Goal: Transaction & Acquisition: Purchase product/service

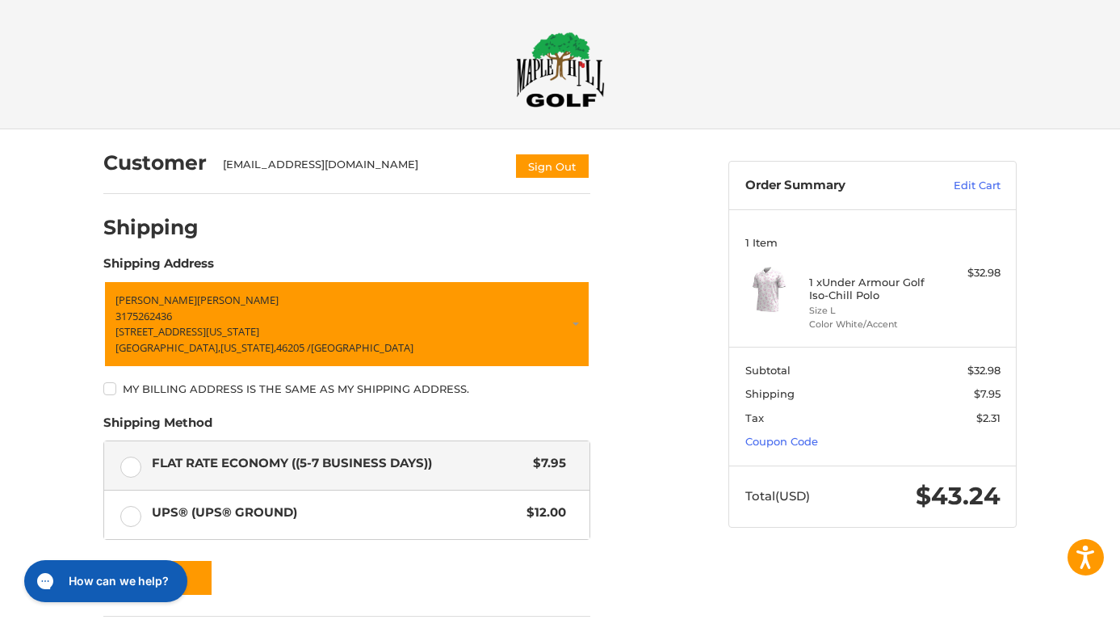
click at [564, 50] on img at bounding box center [560, 70] width 89 height 76
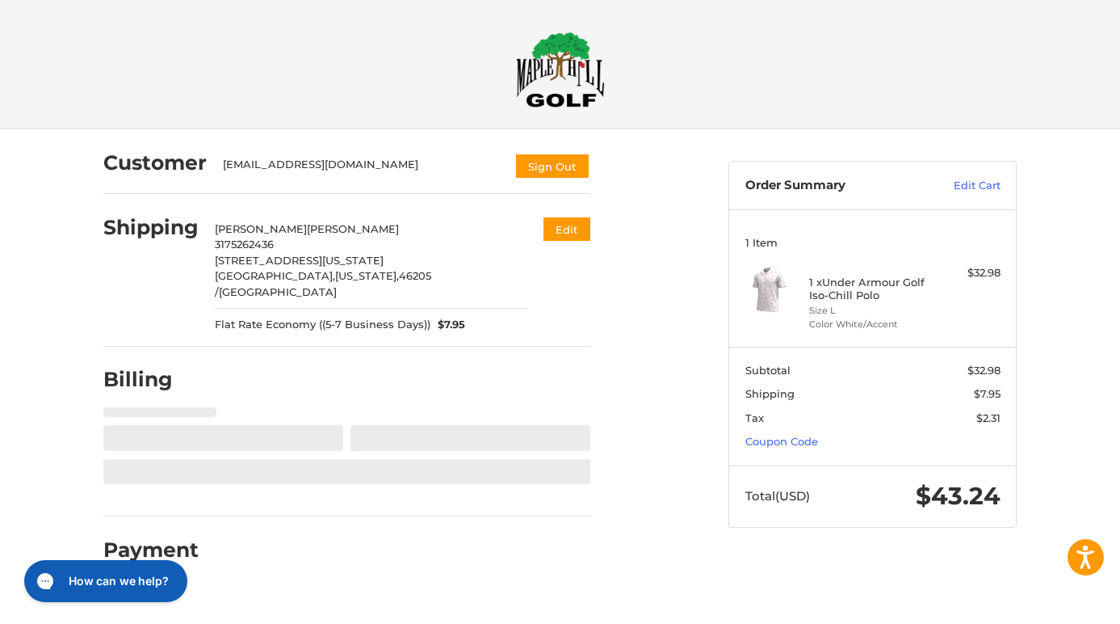
select select "**"
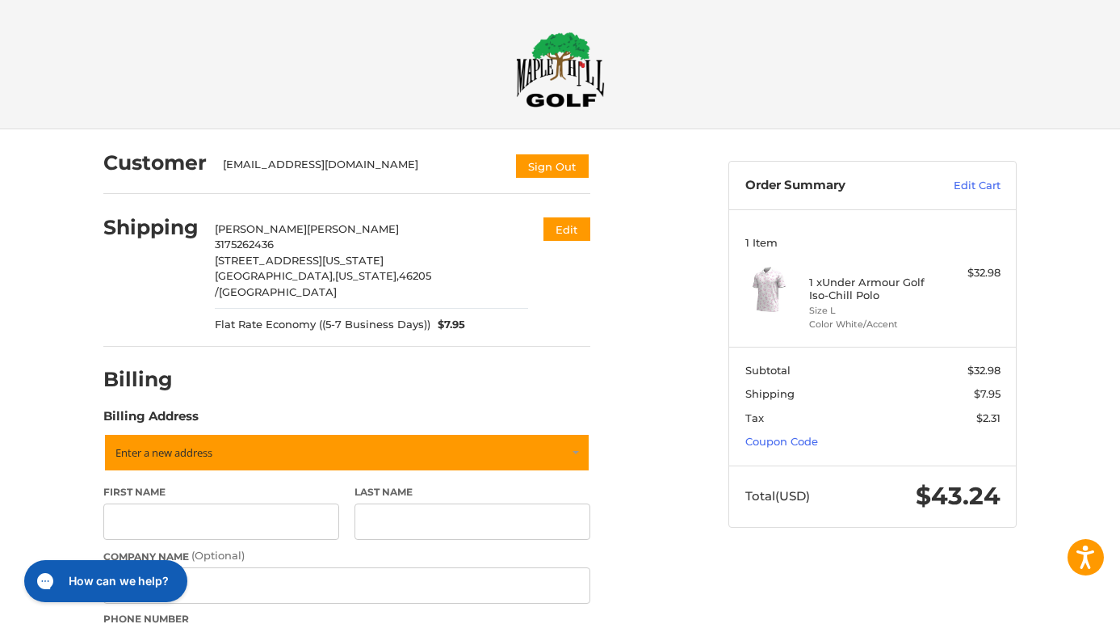
click at [550, 82] on img at bounding box center [560, 70] width 89 height 76
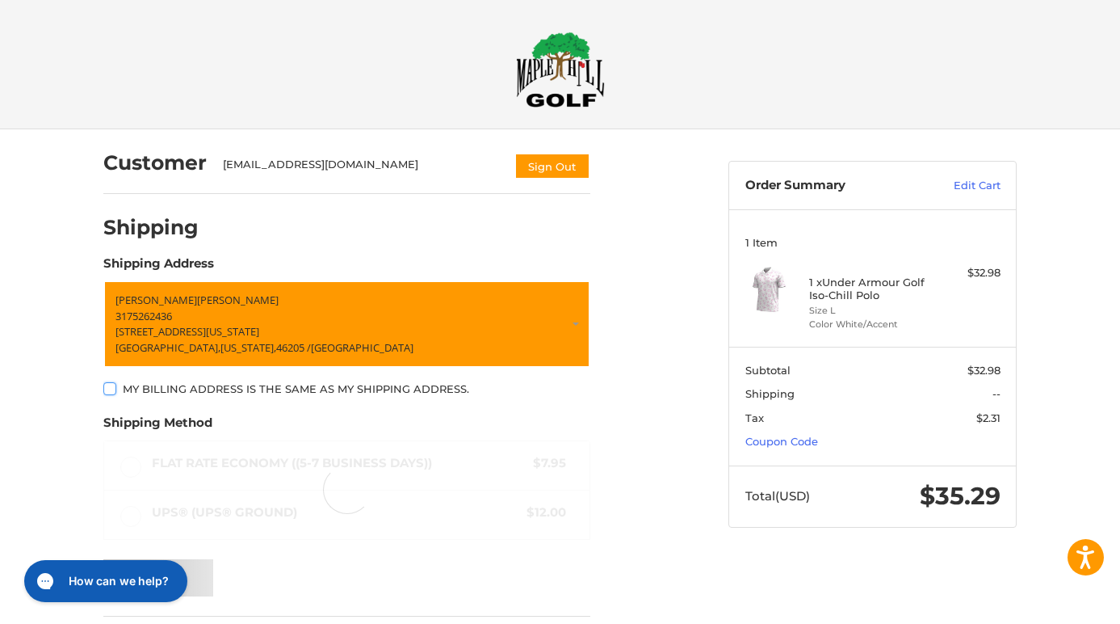
scroll to position [69, 0]
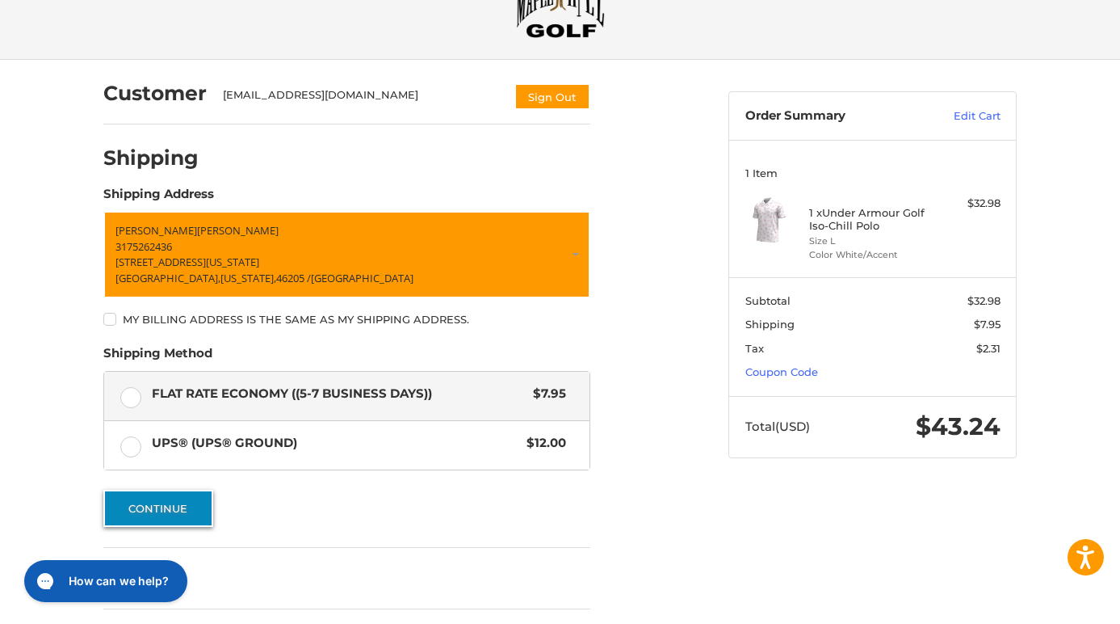
click at [191, 521] on button "Continue" at bounding box center [158, 507] width 110 height 37
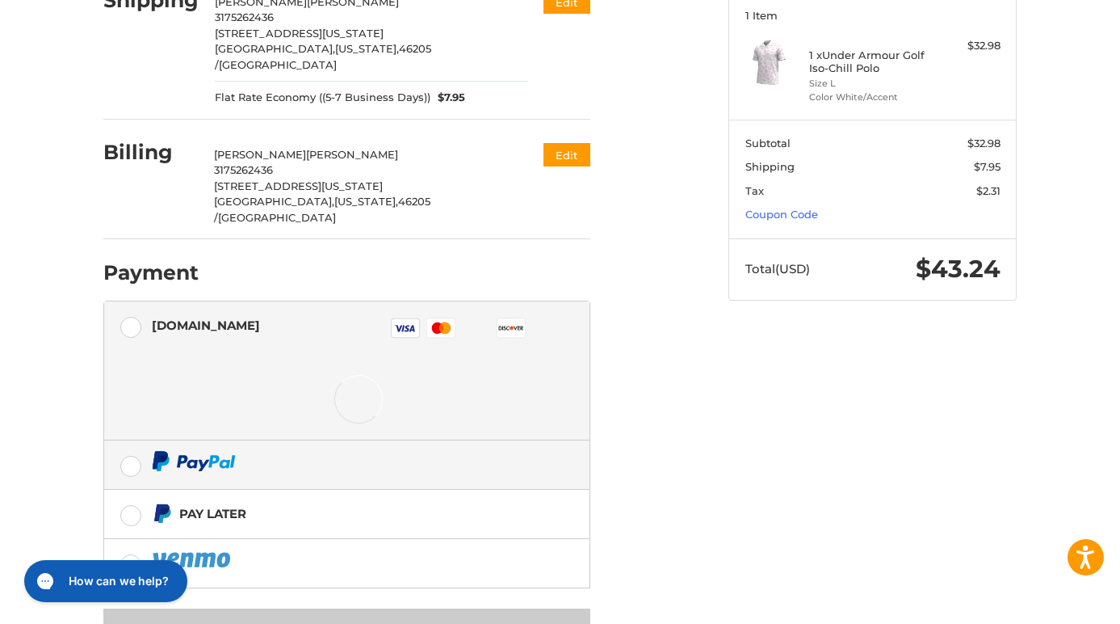
scroll to position [229, 0]
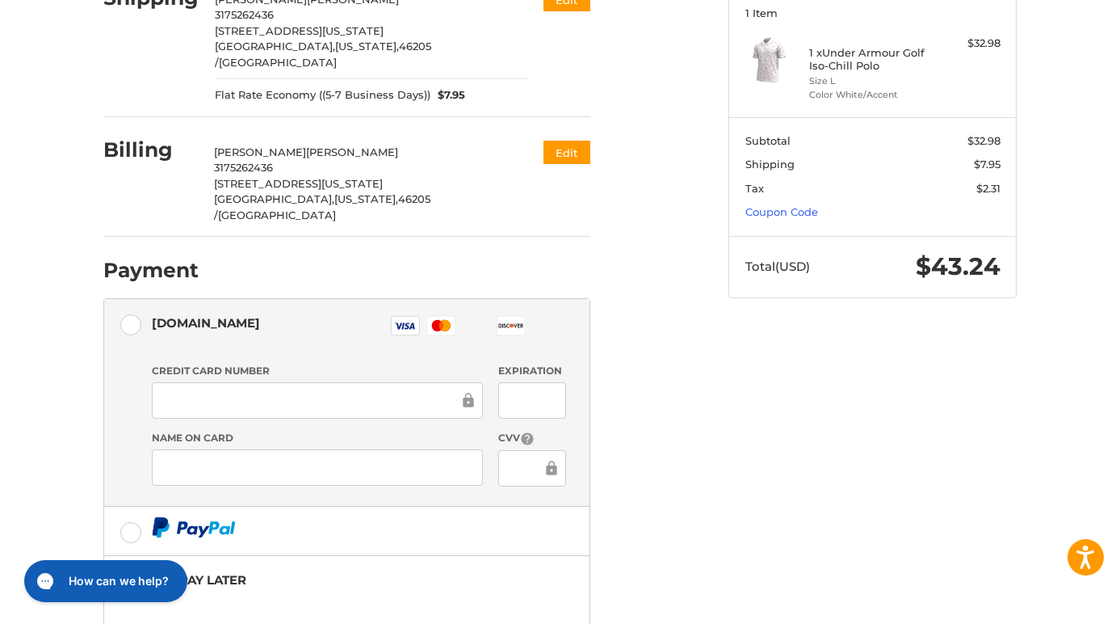
click at [347, 382] on div at bounding box center [317, 400] width 331 height 36
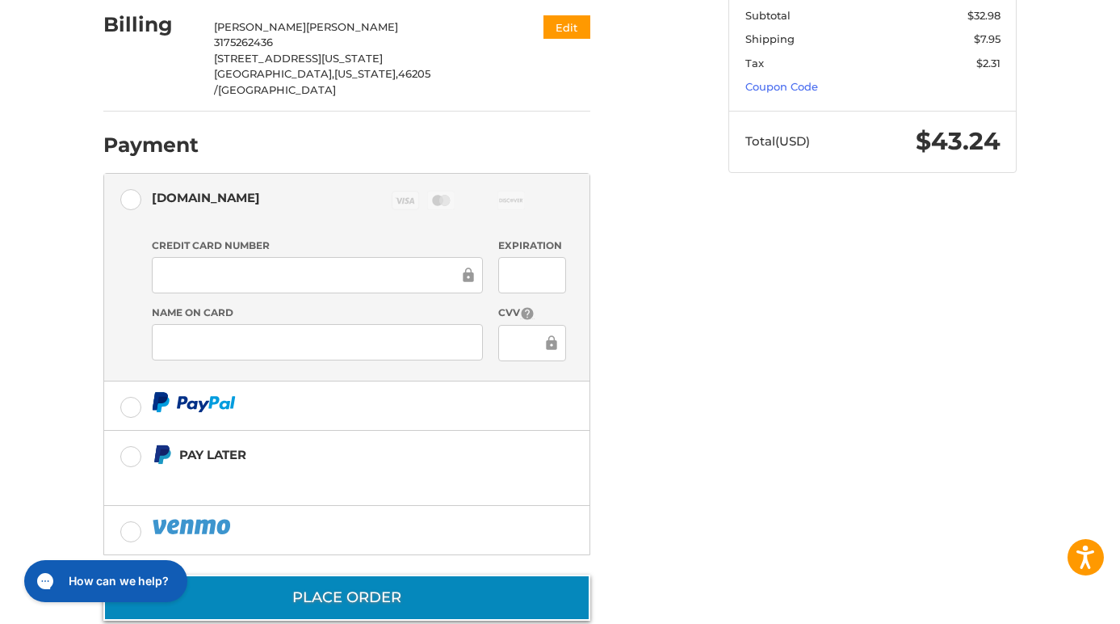
scroll to position [353, 0]
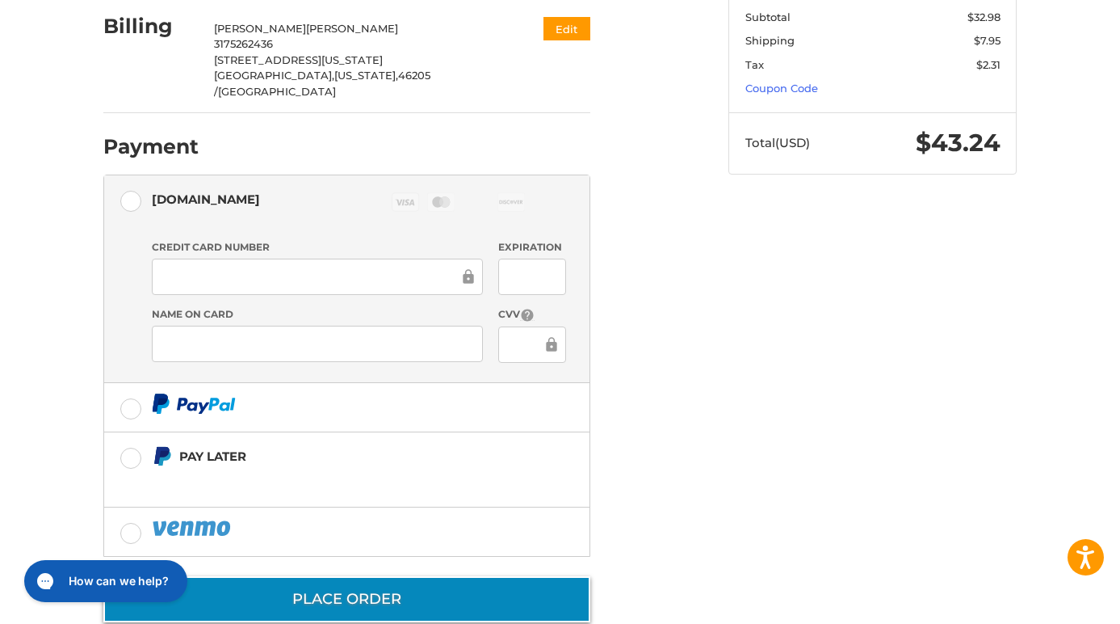
click at [523, 576] on button "Place Order" at bounding box center [346, 599] width 487 height 46
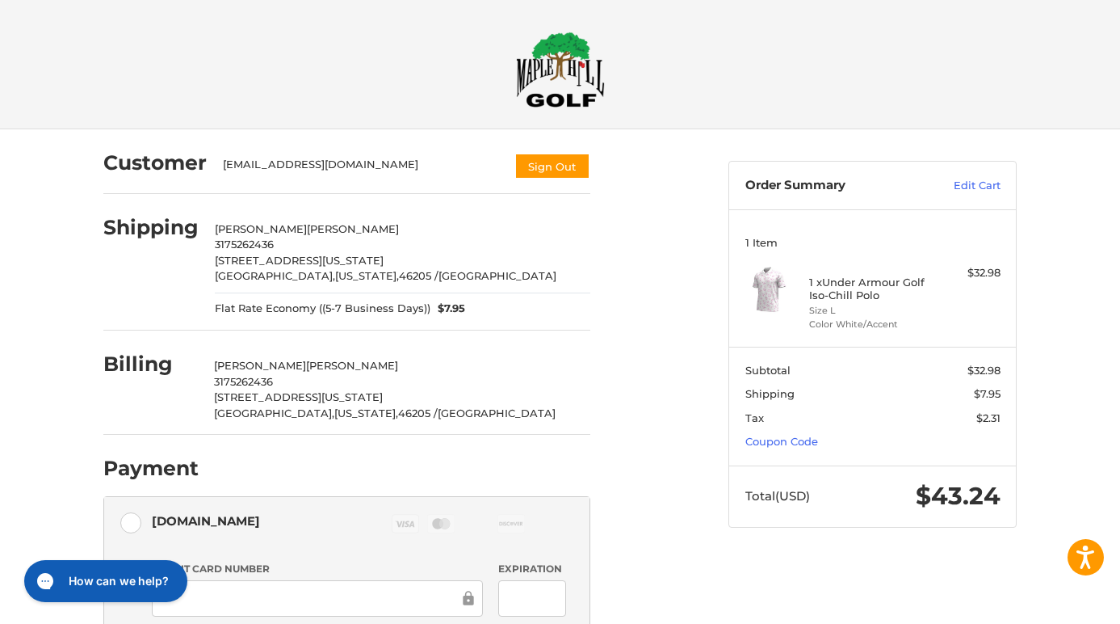
scroll to position [0, 0]
